Goal: Find specific page/section: Locate a particular part of the current website

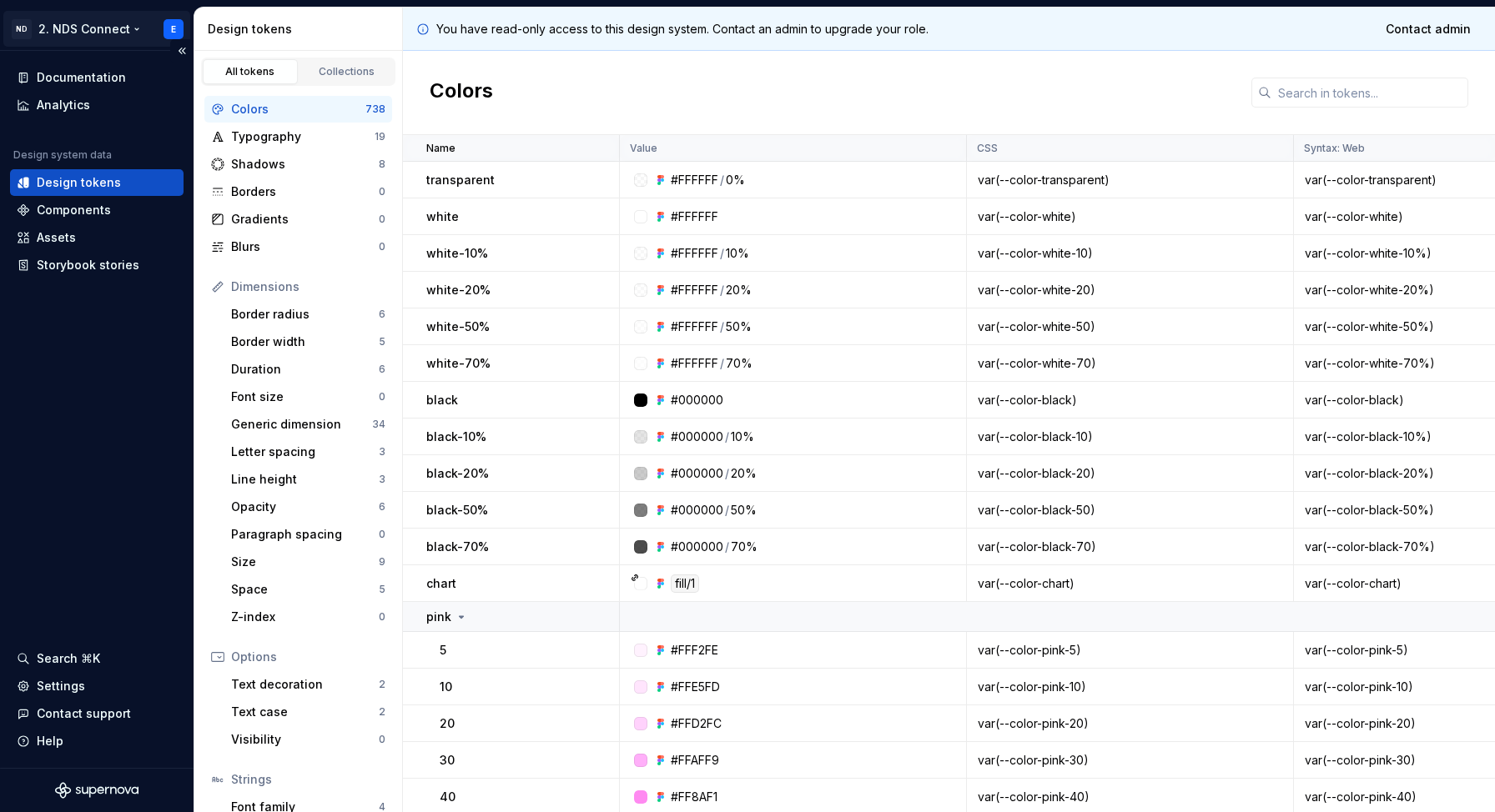
click at [109, 34] on html "ND 2. NDS Connect E Documentation Analytics Design system data Design tokens Co…" at bounding box center [748, 406] width 1495 height 812
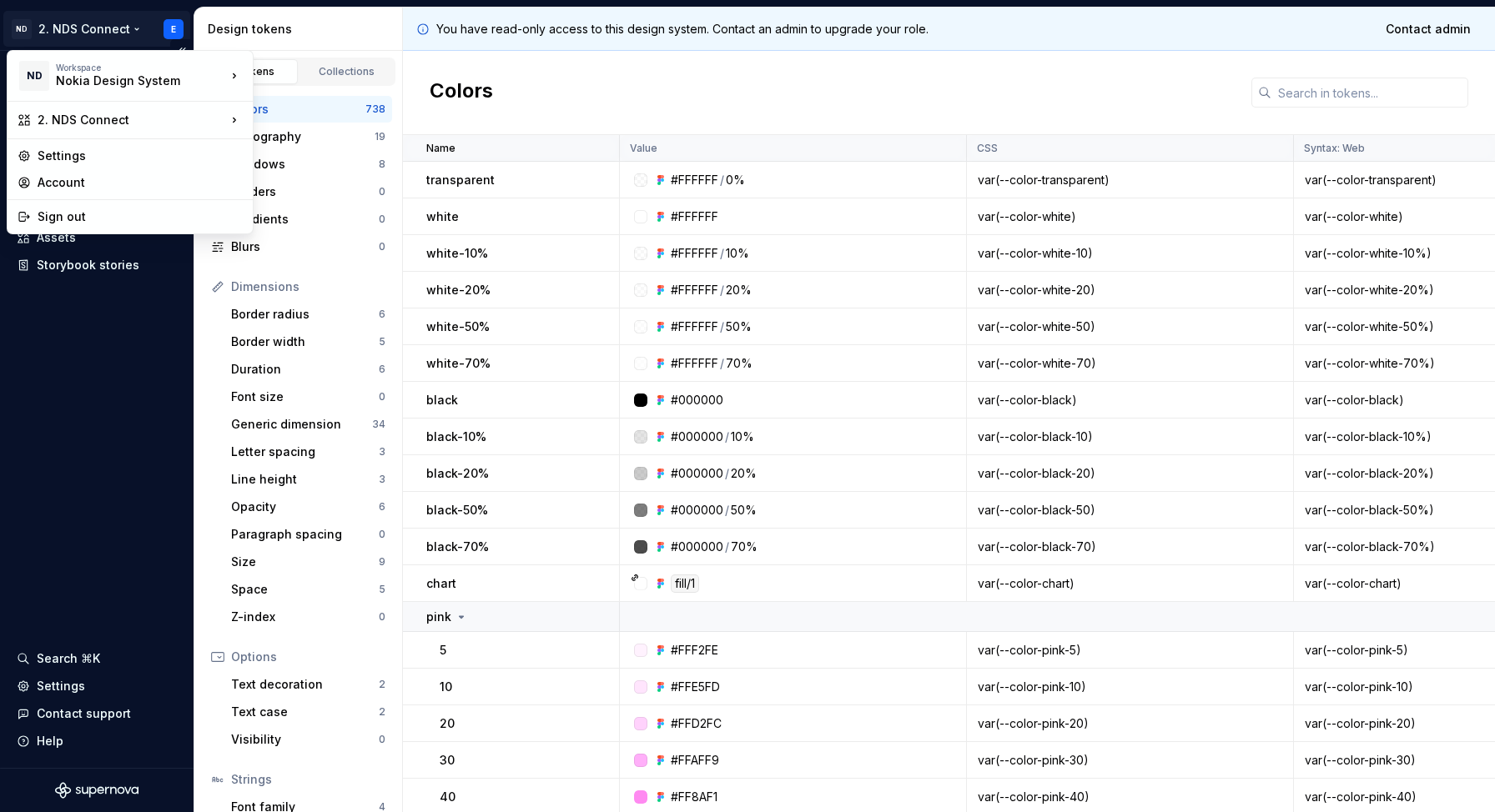
click at [112, 30] on html "ND 2. NDS Connect E Documentation Analytics Design system data Design tokens Co…" at bounding box center [748, 406] width 1495 height 812
